Goal: Use online tool/utility

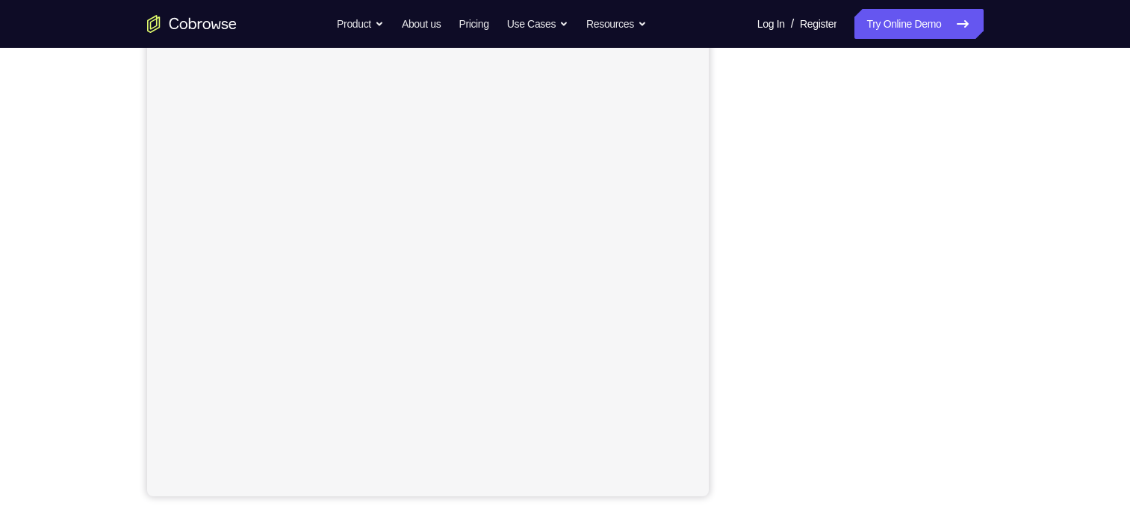
scroll to position [198, 0]
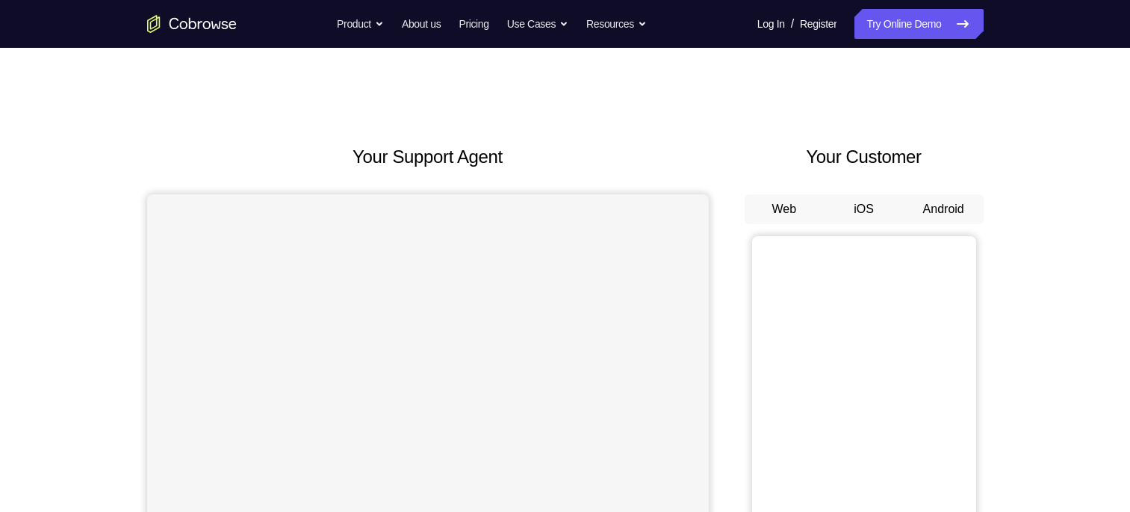
scroll to position [148, 0]
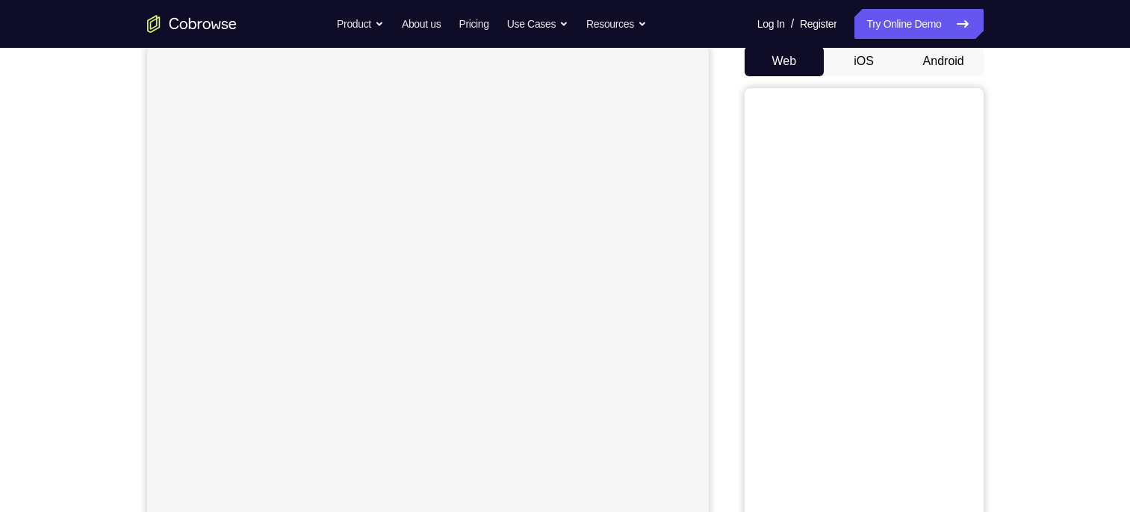
click at [969, 77] on div "Web iOS Android" at bounding box center [864, 296] width 239 height 501
click at [953, 67] on button "Android" at bounding box center [944, 61] width 80 height 30
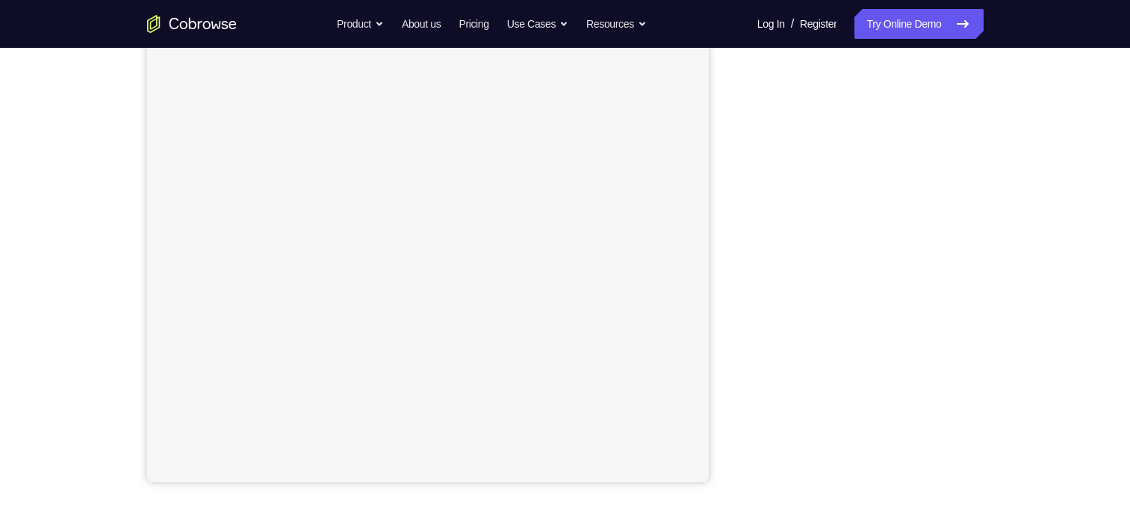
scroll to position [214, 0]
